Goal: Task Accomplishment & Management: Manage account settings

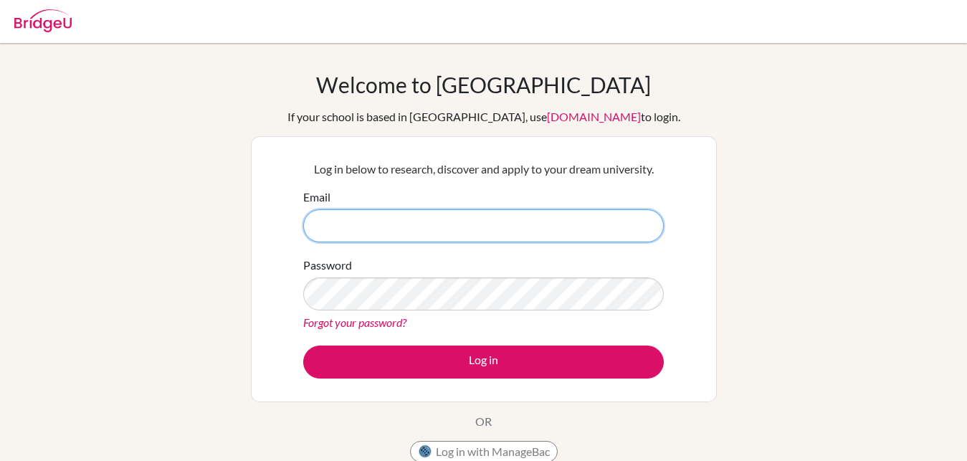
click at [469, 228] on input "Email" at bounding box center [483, 225] width 360 height 33
click at [535, 228] on input "Email" at bounding box center [483, 225] width 360 height 33
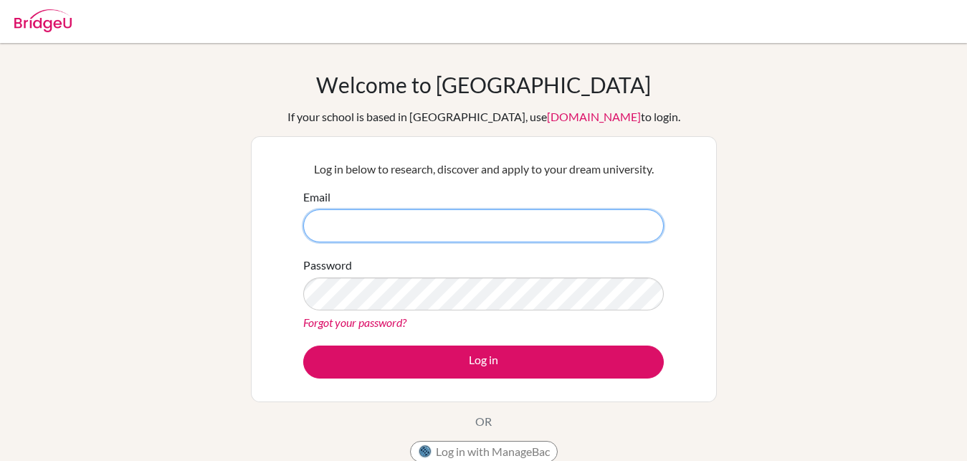
click at [535, 228] on input "Email" at bounding box center [483, 225] width 360 height 33
click at [555, 230] on input "Email" at bounding box center [483, 225] width 360 height 33
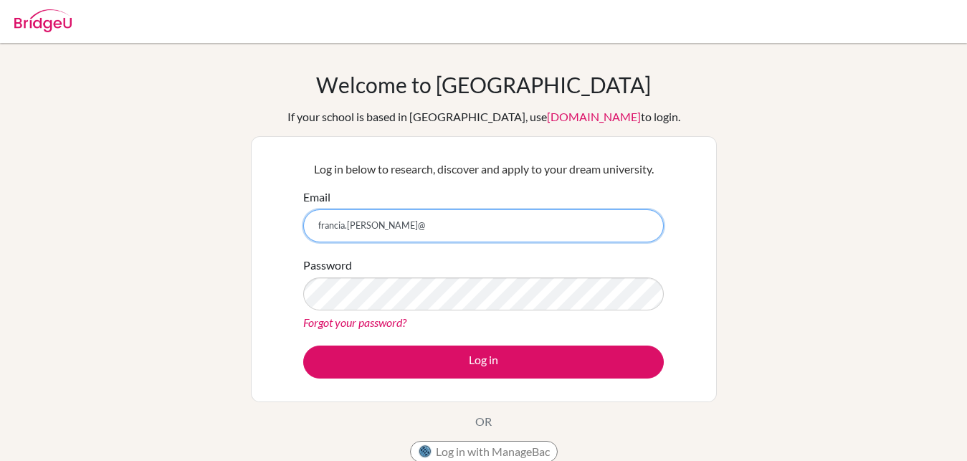
type input "francia.nunez@"
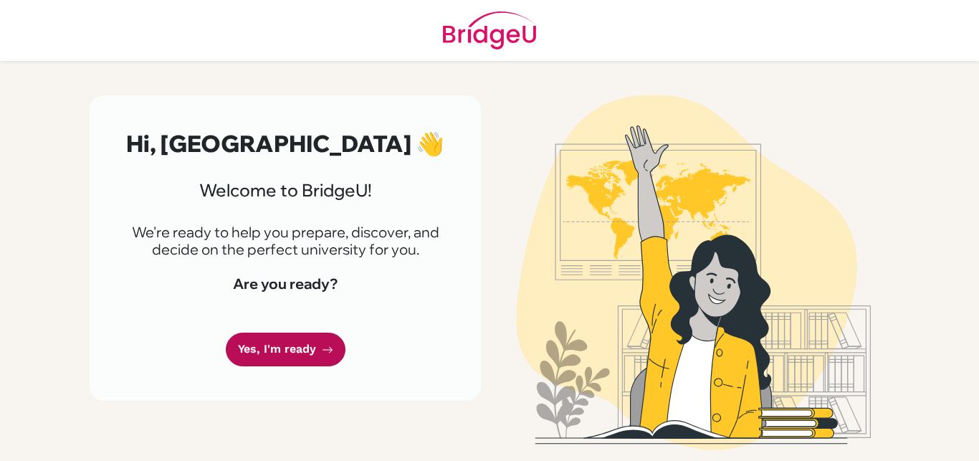
click at [311, 349] on link "Yes, I'm ready" at bounding box center [286, 350] width 120 height 34
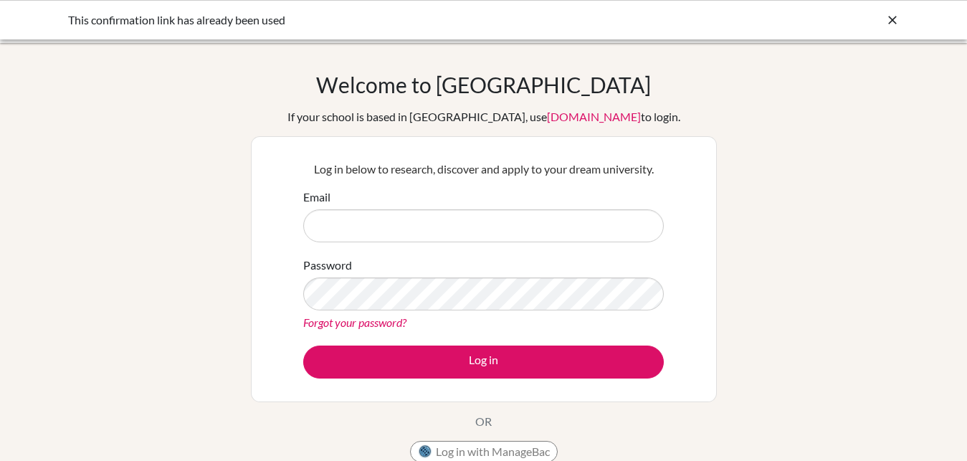
click at [459, 231] on input "Email" at bounding box center [483, 225] width 360 height 33
click at [378, 323] on link "Forgot your password?" at bounding box center [354, 322] width 103 height 14
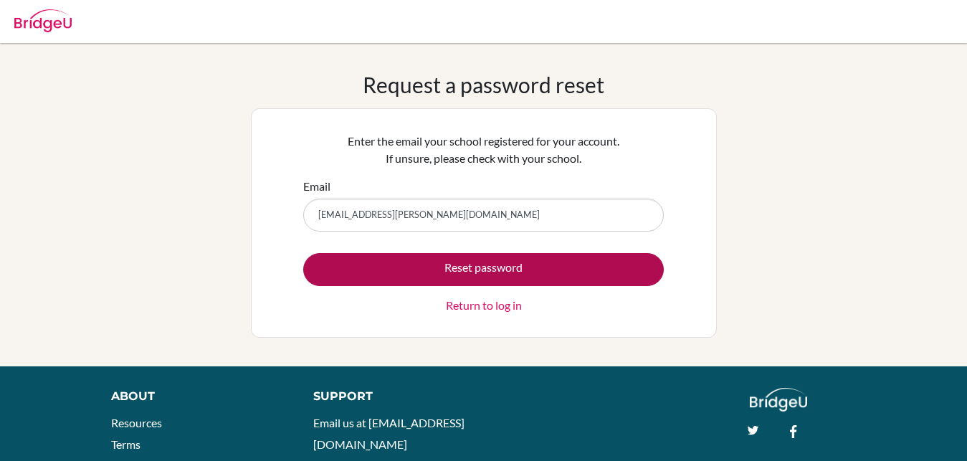
type input "[EMAIL_ADDRESS][PERSON_NAME][DOMAIN_NAME]"
click at [546, 258] on button "Reset password" at bounding box center [483, 269] width 360 height 33
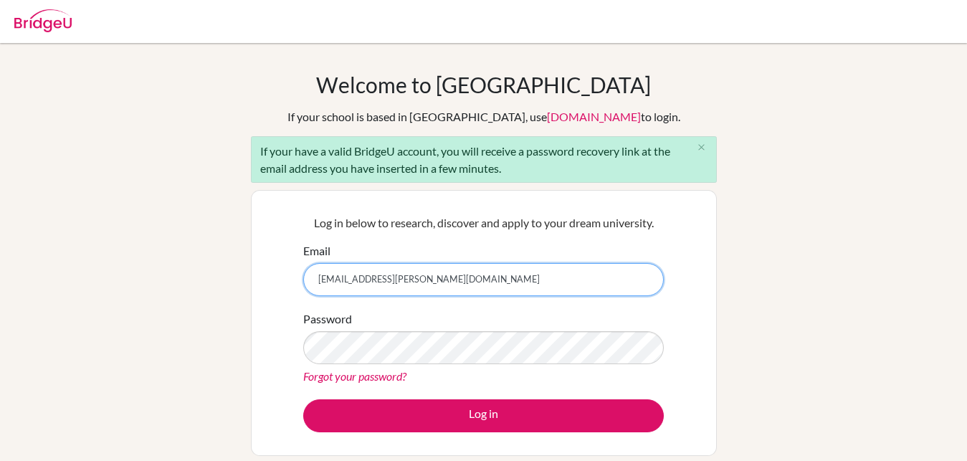
type input "[EMAIL_ADDRESS][PERSON_NAME][DOMAIN_NAME]"
